Goal: Information Seeking & Learning: Learn about a topic

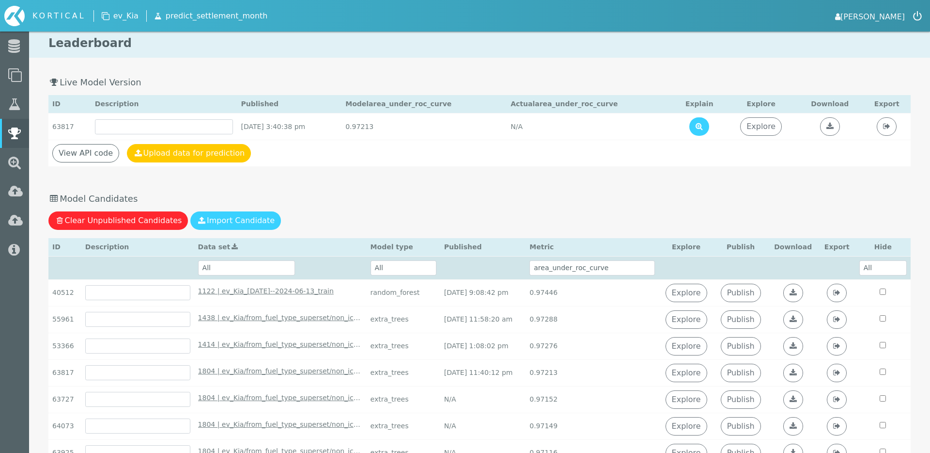
select select "area_under_roc_curve"
click at [696, 302] on link "Explore" at bounding box center [687, 292] width 42 height 18
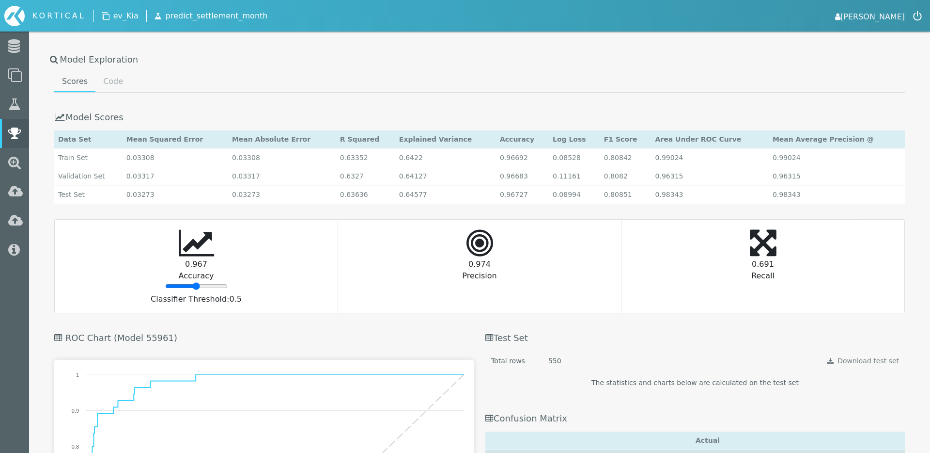
scroll to position [1519, 0]
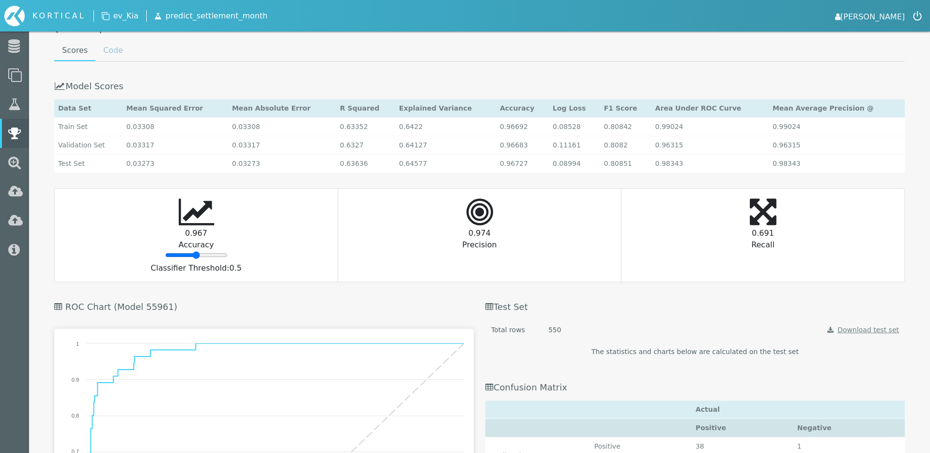
click at [122, 49] on link "Code" at bounding box center [112, 50] width 35 height 19
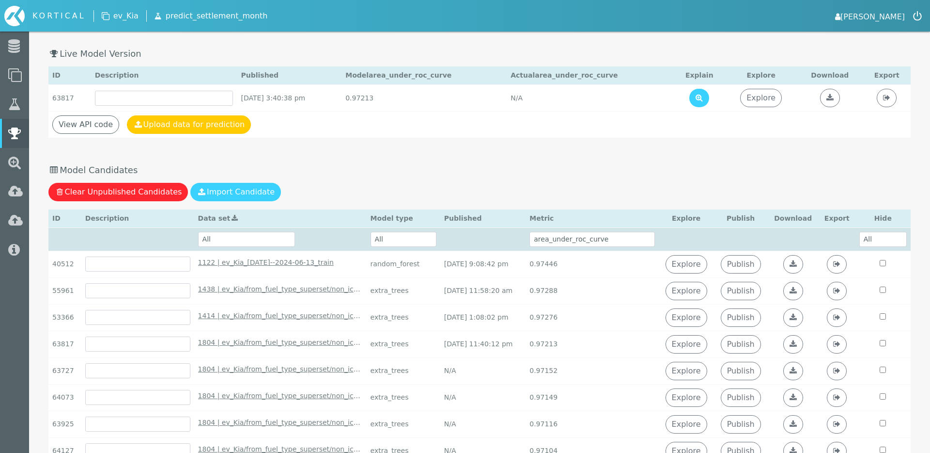
scroll to position [31, 0]
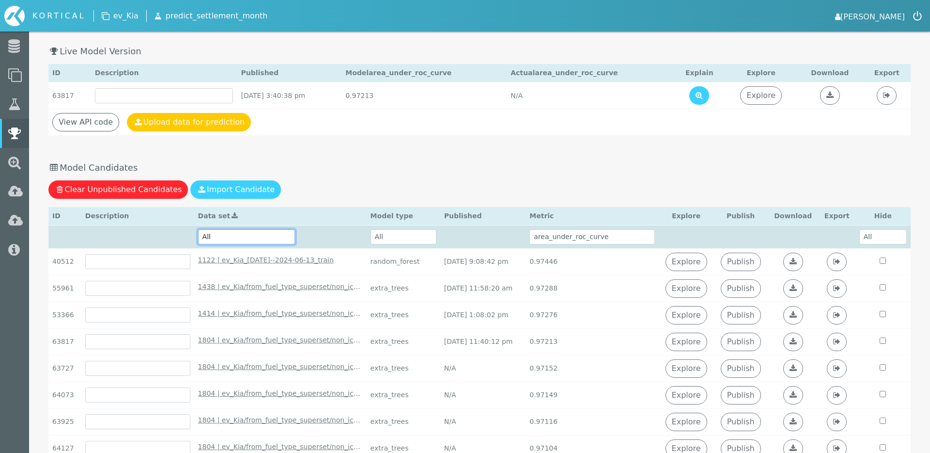
click at [242, 237] on select "All 1804 | ev_Kia/from_fuel_type_superset/non_ice/2018-01-11--2023-07-23_train …" at bounding box center [246, 236] width 97 height 15
click at [198, 229] on select "All 1804 | ev_Kia/from_fuel_type_superset/non_ice/2018-01-11--2023-07-23_train …" at bounding box center [246, 236] width 97 height 15
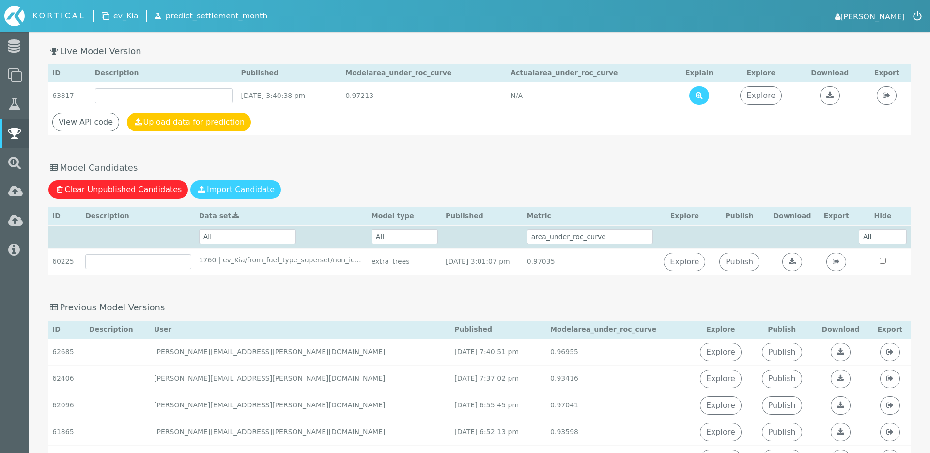
click at [254, 226] on th "All 1804 | ev_Kia/from_fuel_type_superset/non_ice/2018-01-11--2023-07-23_train …" at bounding box center [281, 236] width 172 height 23
click at [250, 237] on select "All 1804 | ev_Kia/from_fuel_type_superset/non_ice/2018-01-11--2023-07-23_train …" at bounding box center [247, 236] width 97 height 15
click at [260, 230] on select "All 1804 | ev_Kia/from_fuel_type_superset/non_ice/2018-01-11--2023-07-23_train …" at bounding box center [247, 236] width 97 height 15
select select "1122 | ev_Kia_[DATE]--2024-06-13_train - [DATE] 7:33:31 pm"
click at [199, 229] on select "All 1804 | ev_Kia/from_fuel_type_superset/non_ice/2018-01-11--2023-07-23_train …" at bounding box center [247, 236] width 97 height 15
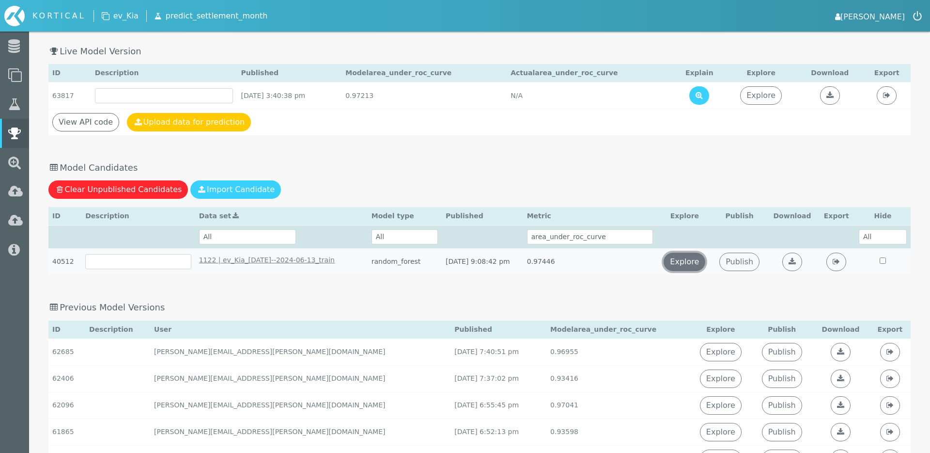
click at [700, 265] on link "Explore" at bounding box center [685, 261] width 42 height 18
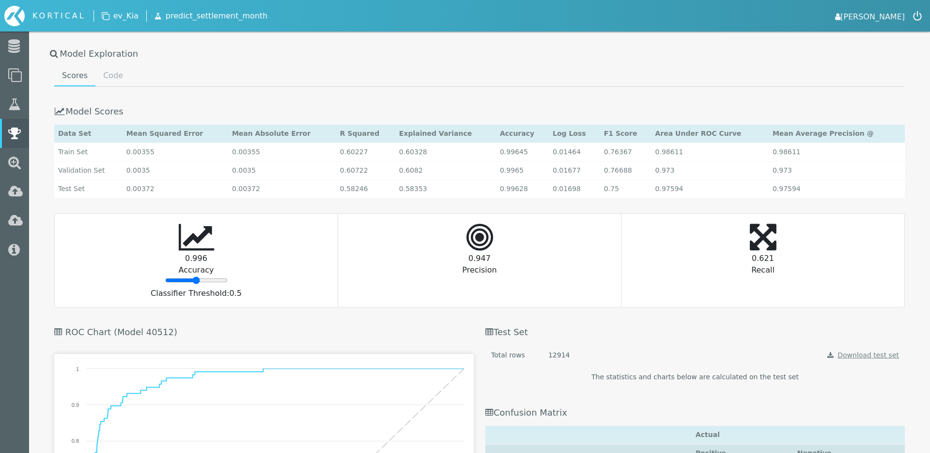
scroll to position [859, 0]
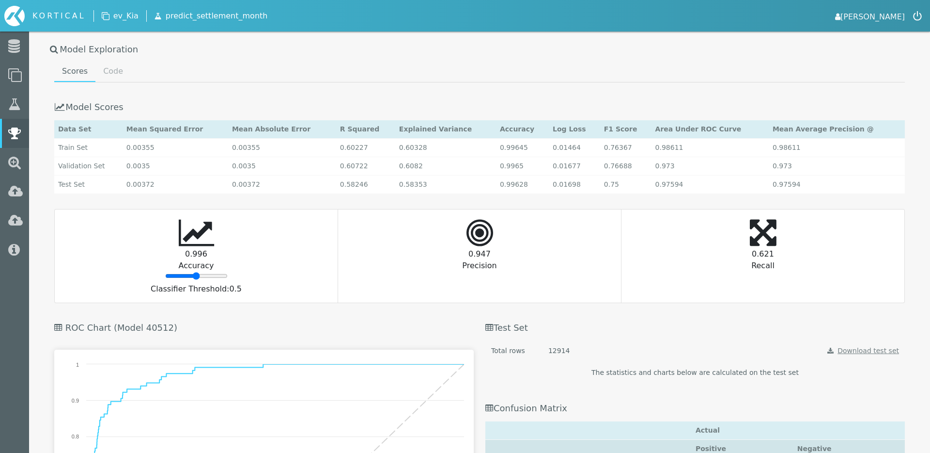
click at [113, 84] on div "Scores Code Model Scores Data Set Mean Squared Error Mean Absolute Error R Squa…" at bounding box center [479, 411] width 862 height 698
click at [115, 84] on div "Scores Code Model Scores Data Set Mean Squared Error Mean Absolute Error R Squa…" at bounding box center [479, 411] width 862 height 698
click at [113, 70] on link "Code" at bounding box center [112, 71] width 35 height 19
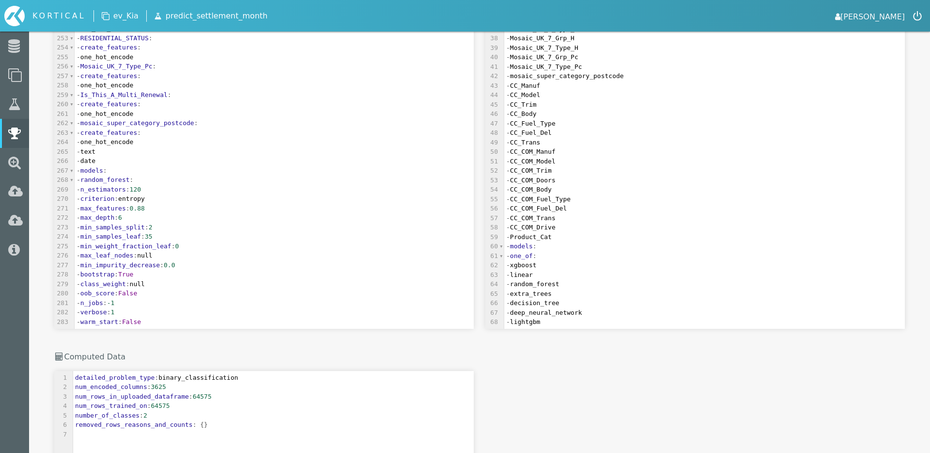
scroll to position [1047, 0]
